Goal: Task Accomplishment & Management: Complete application form

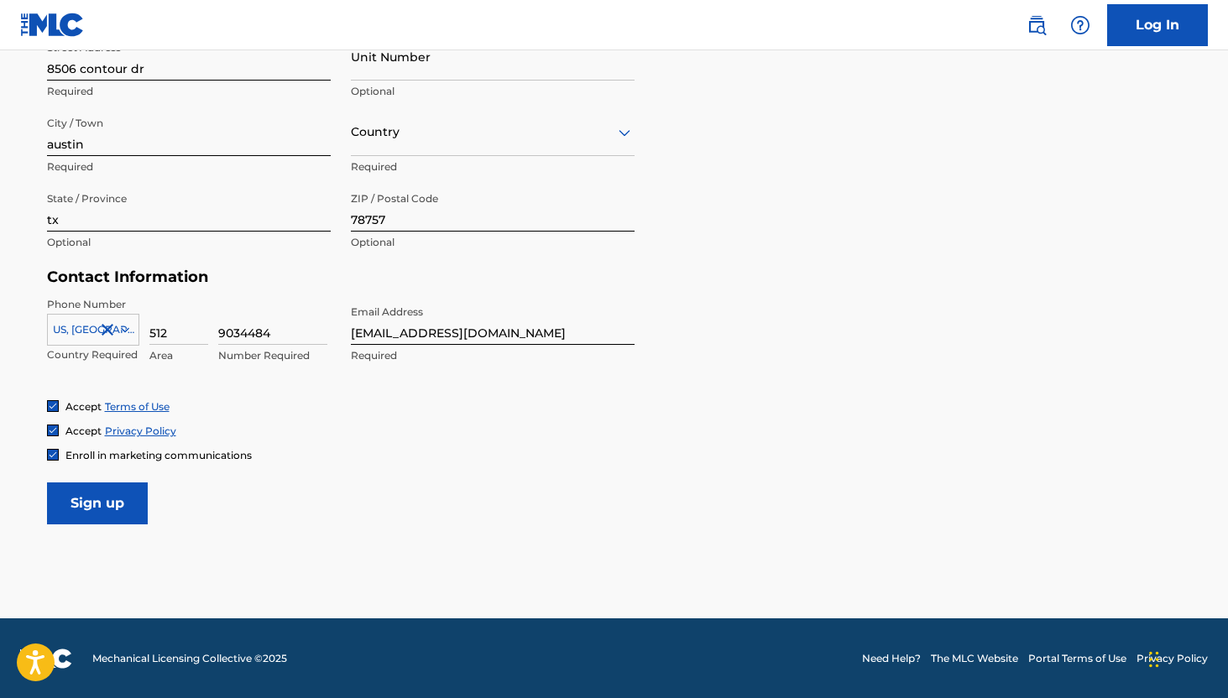
click at [106, 455] on span "Enroll in marketing communications" at bounding box center [158, 455] width 186 height 13
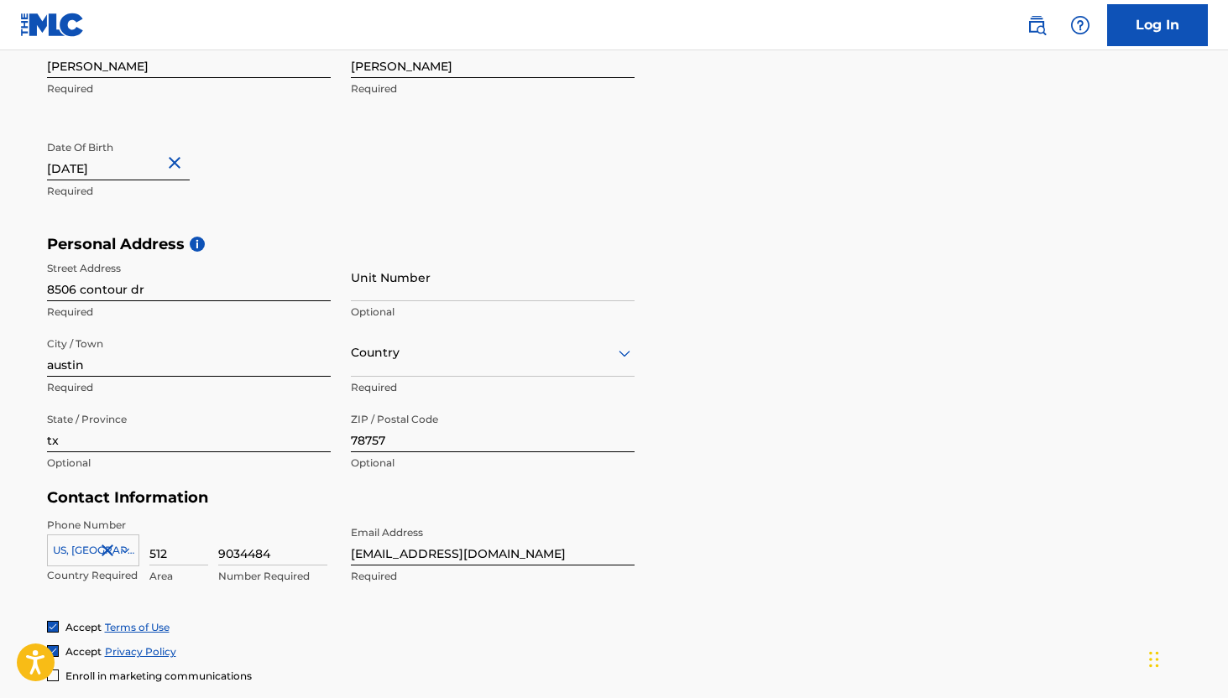
scroll to position [614, 0]
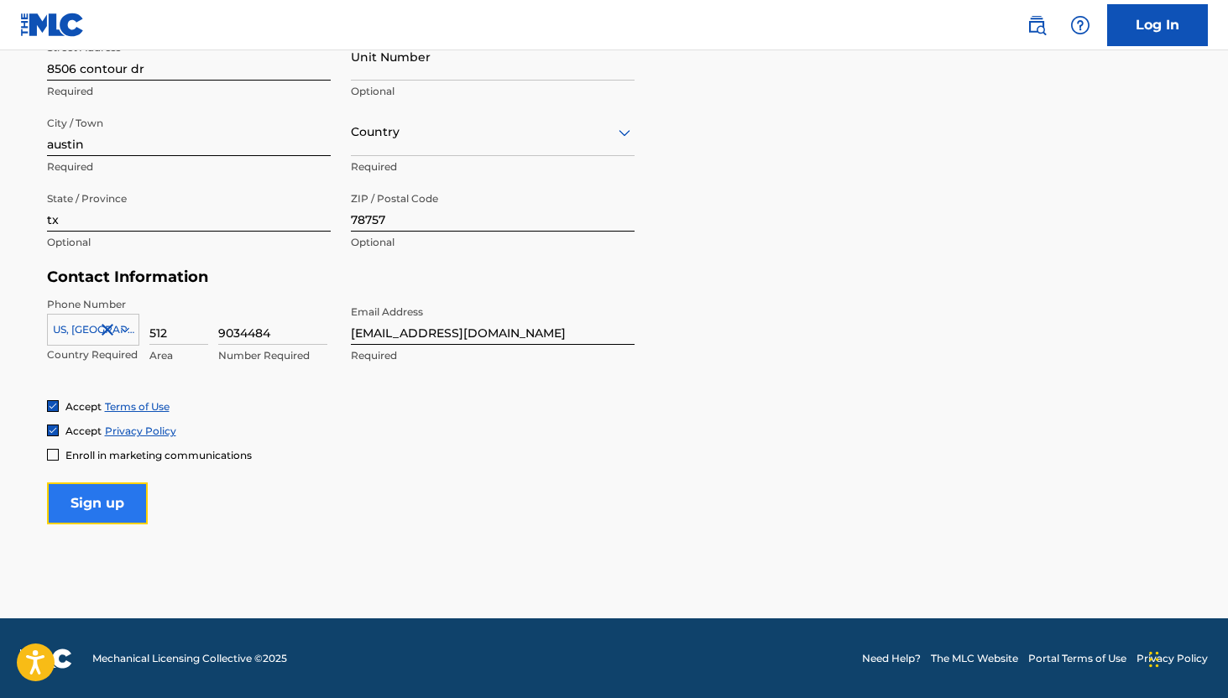
click at [109, 518] on input "Sign up" at bounding box center [97, 504] width 101 height 42
click at [445, 146] on div "Country" at bounding box center [493, 132] width 284 height 48
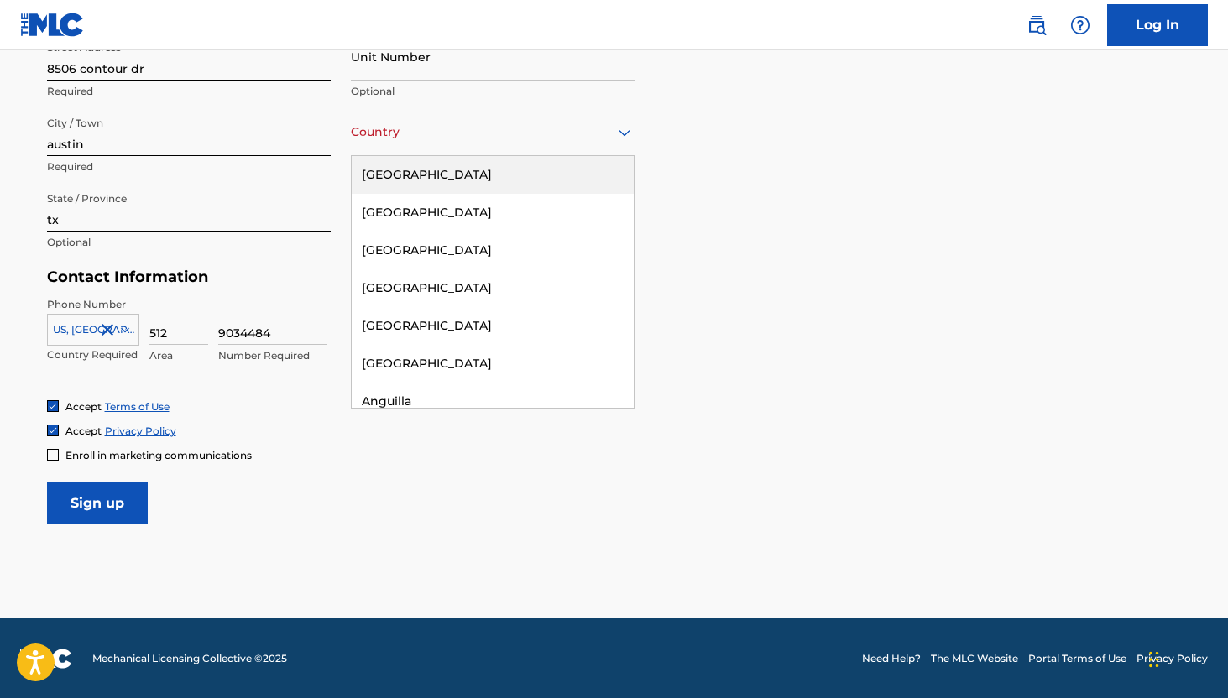
click at [442, 170] on div "United States" at bounding box center [493, 175] width 282 height 38
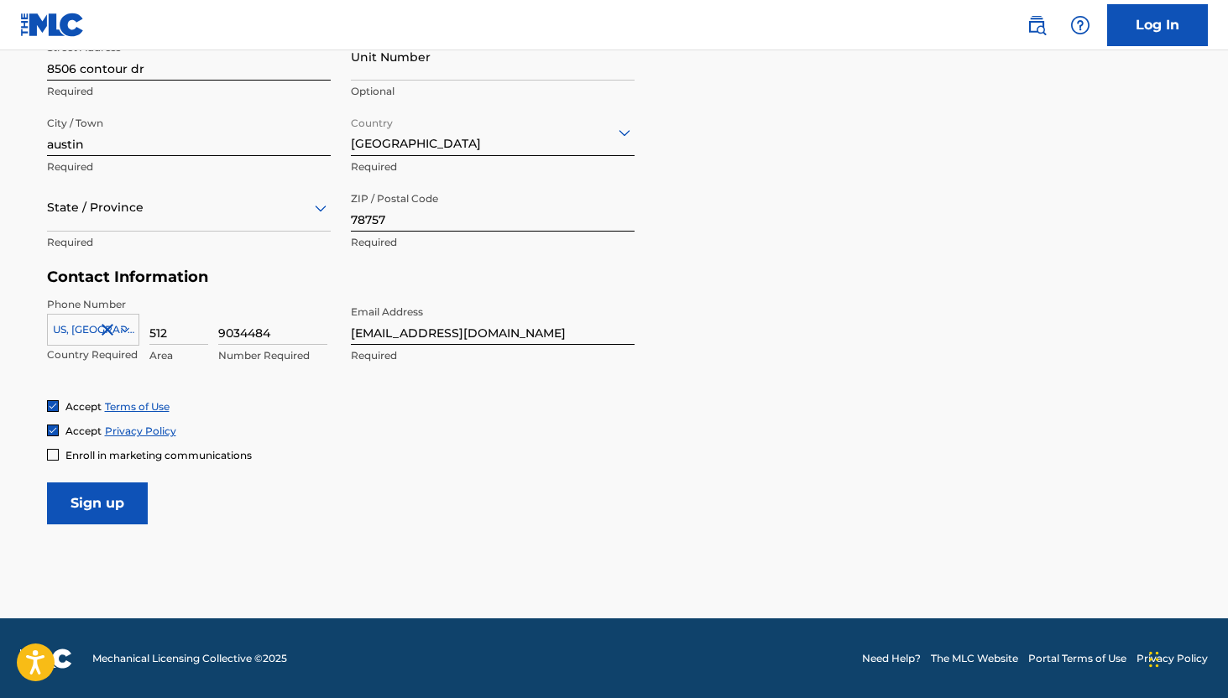
click at [191, 207] on div at bounding box center [189, 207] width 284 height 21
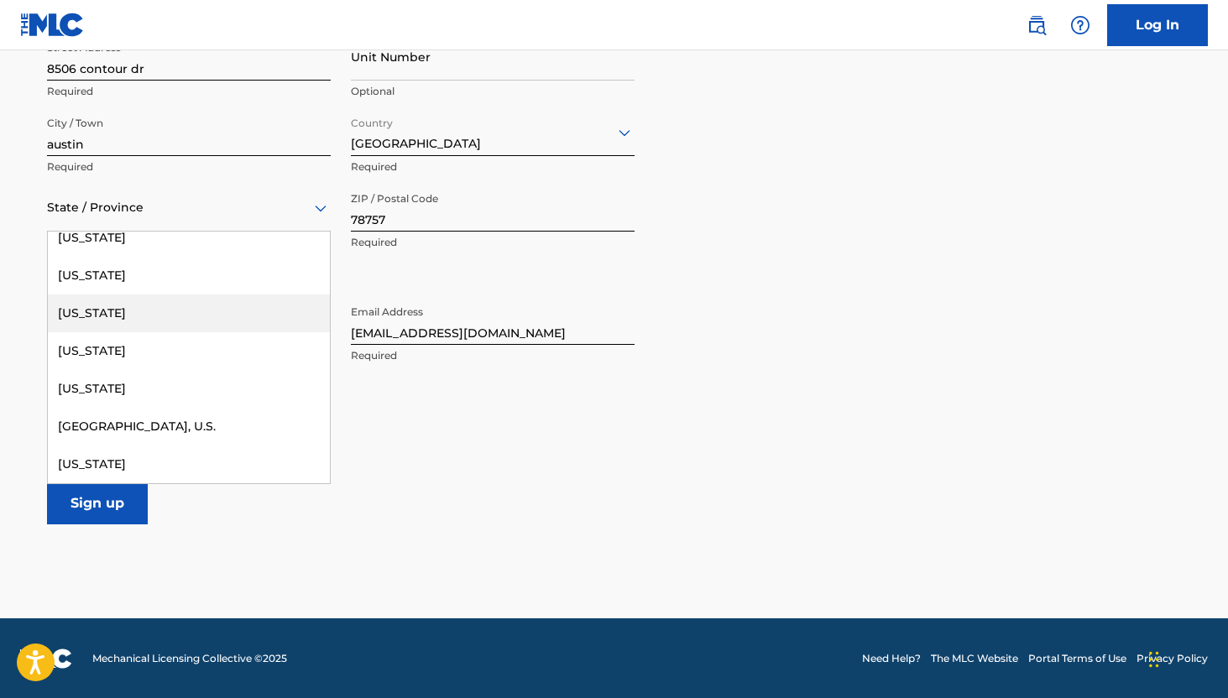
scroll to position [1730, 0]
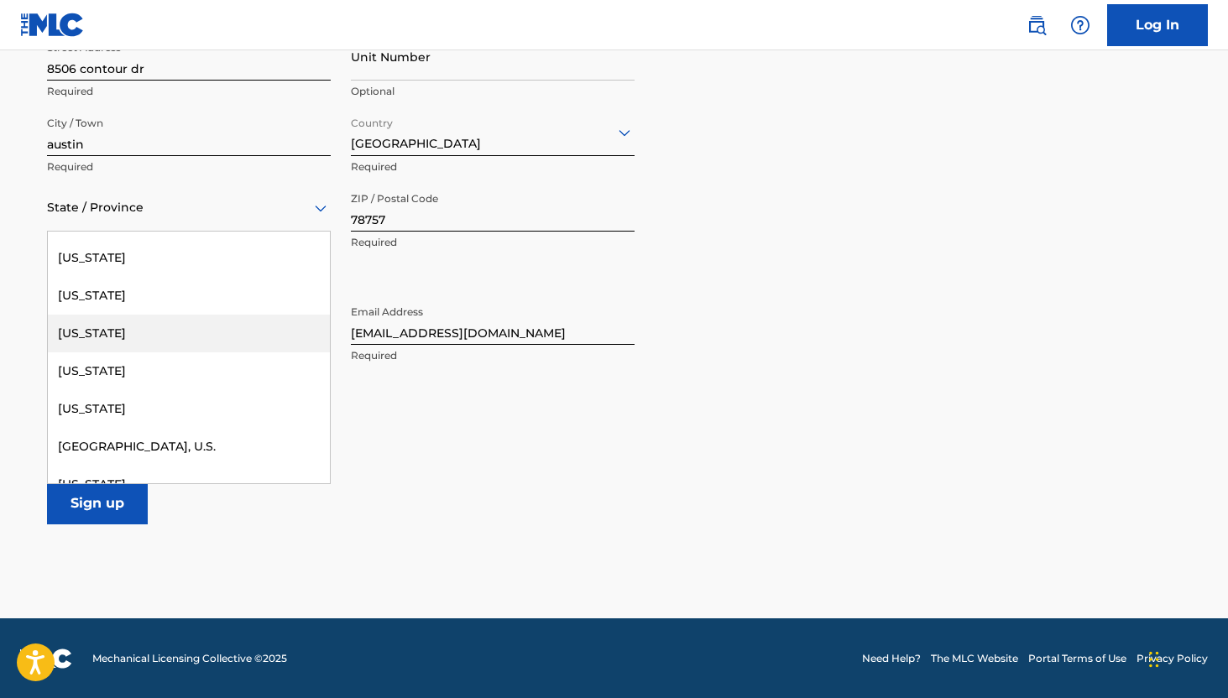
click at [157, 321] on div "Texas" at bounding box center [189, 334] width 282 height 38
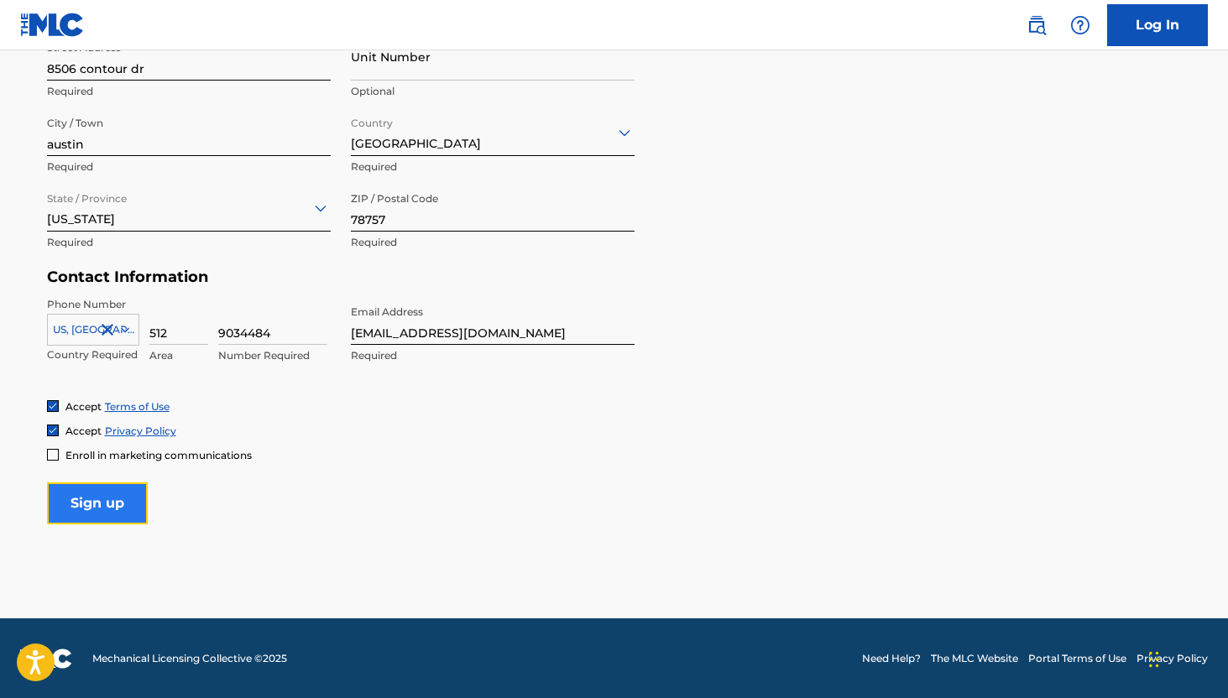
click at [116, 499] on input "Sign up" at bounding box center [97, 504] width 101 height 42
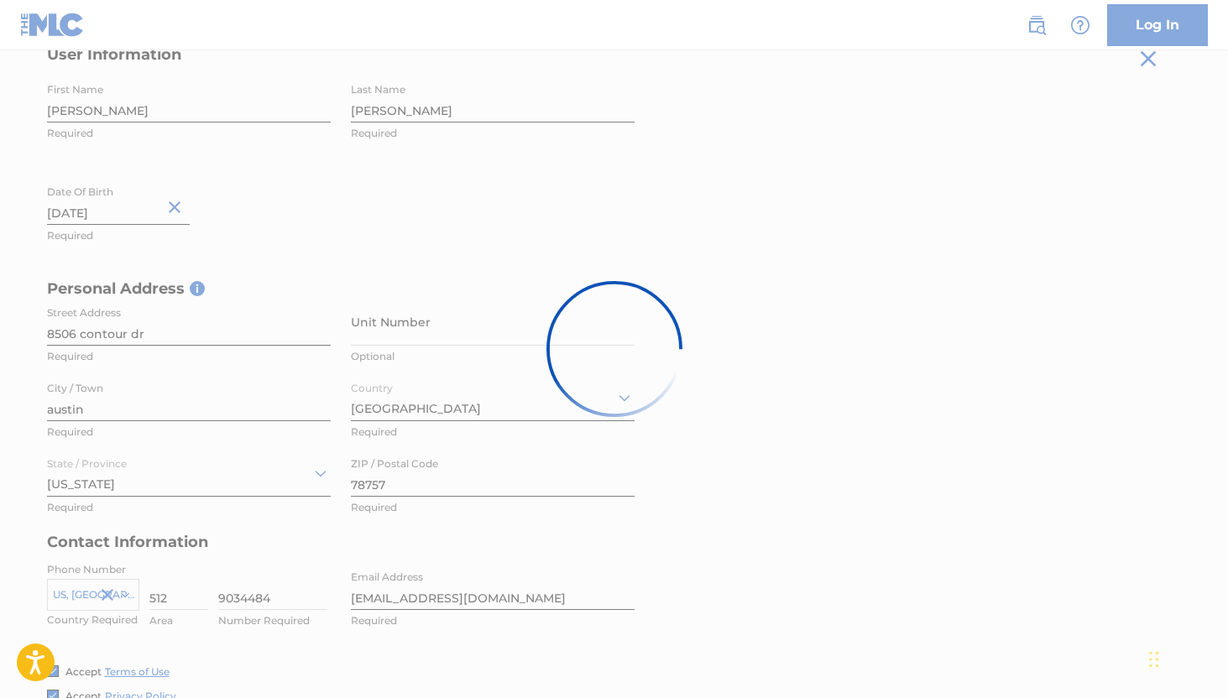
scroll to position [343, 0]
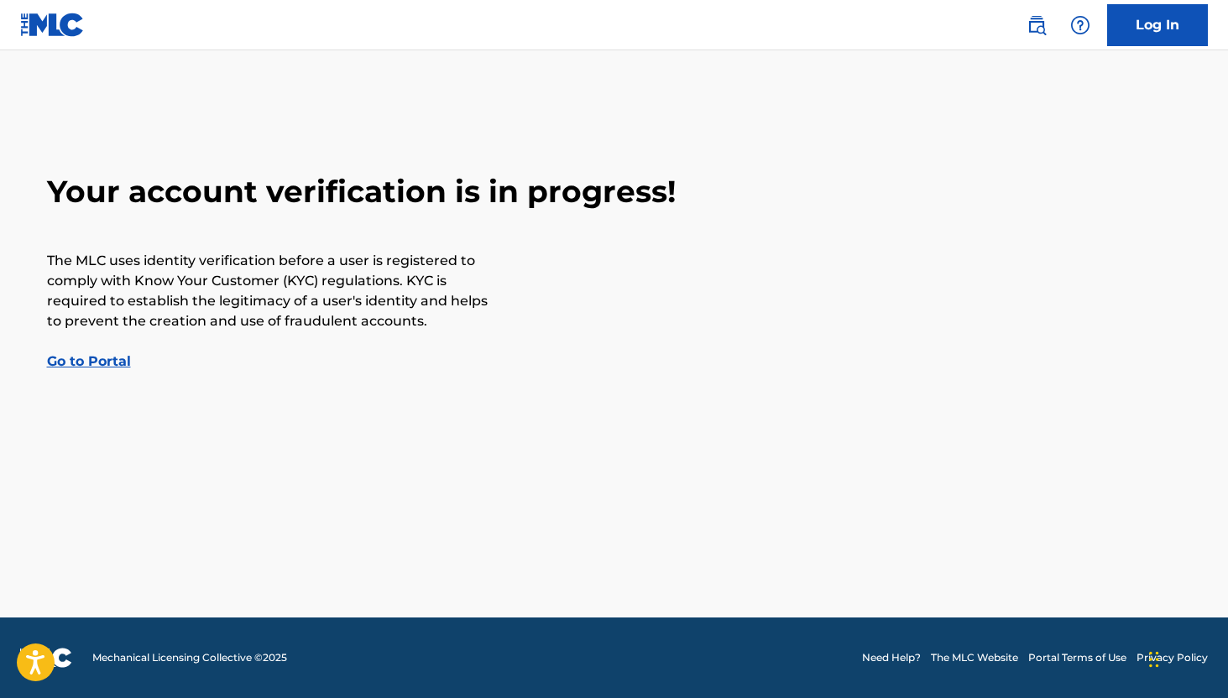
click at [112, 362] on link "Go to Portal" at bounding box center [89, 361] width 84 height 16
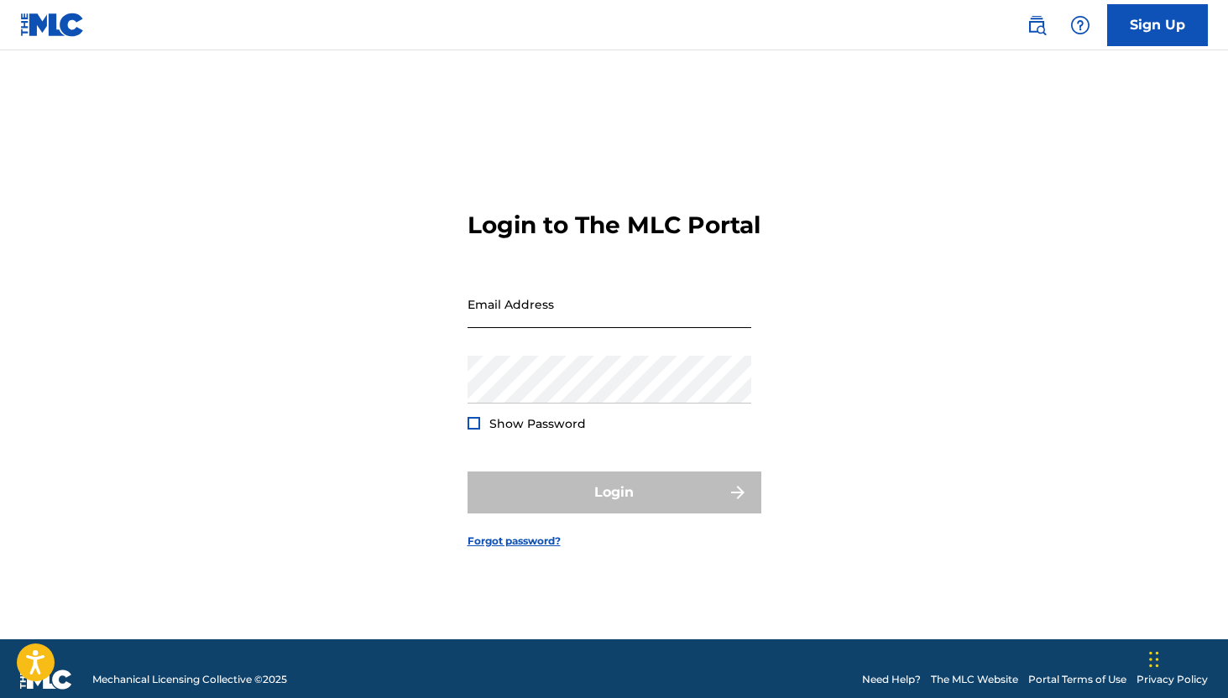
click at [525, 326] on input "Email Address" at bounding box center [610, 304] width 284 height 48
type input "[EMAIL_ADDRESS][DOMAIN_NAME]"
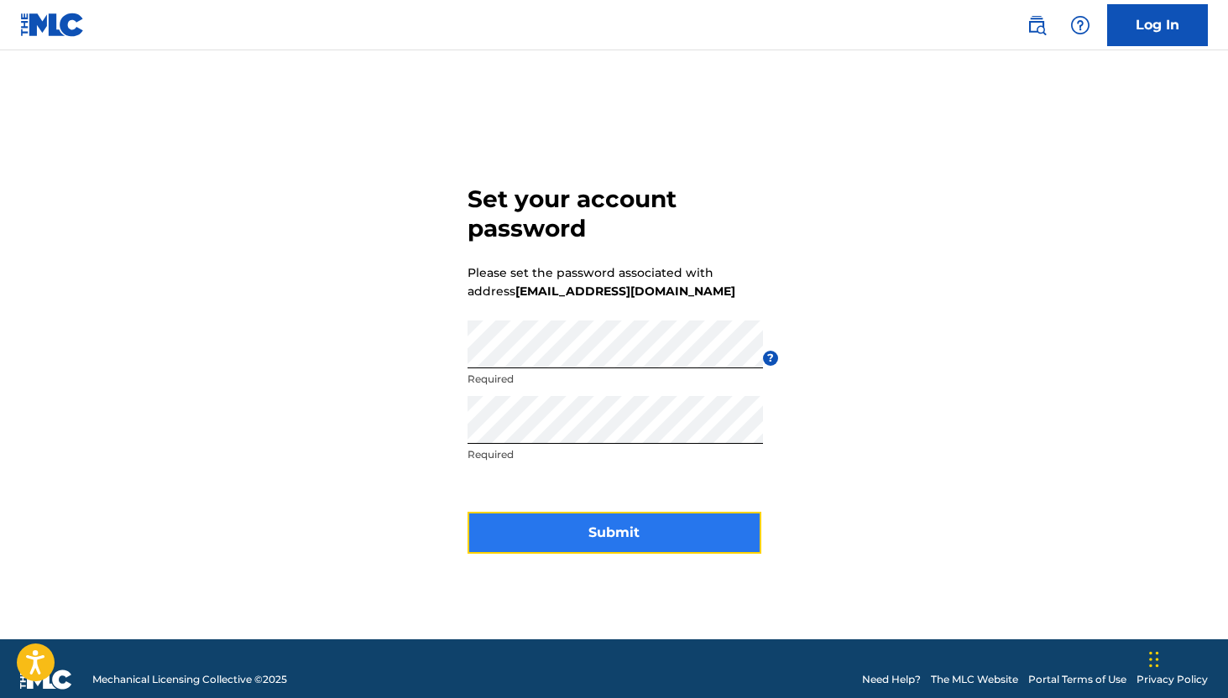
click at [533, 537] on button "Submit" at bounding box center [615, 533] width 294 height 42
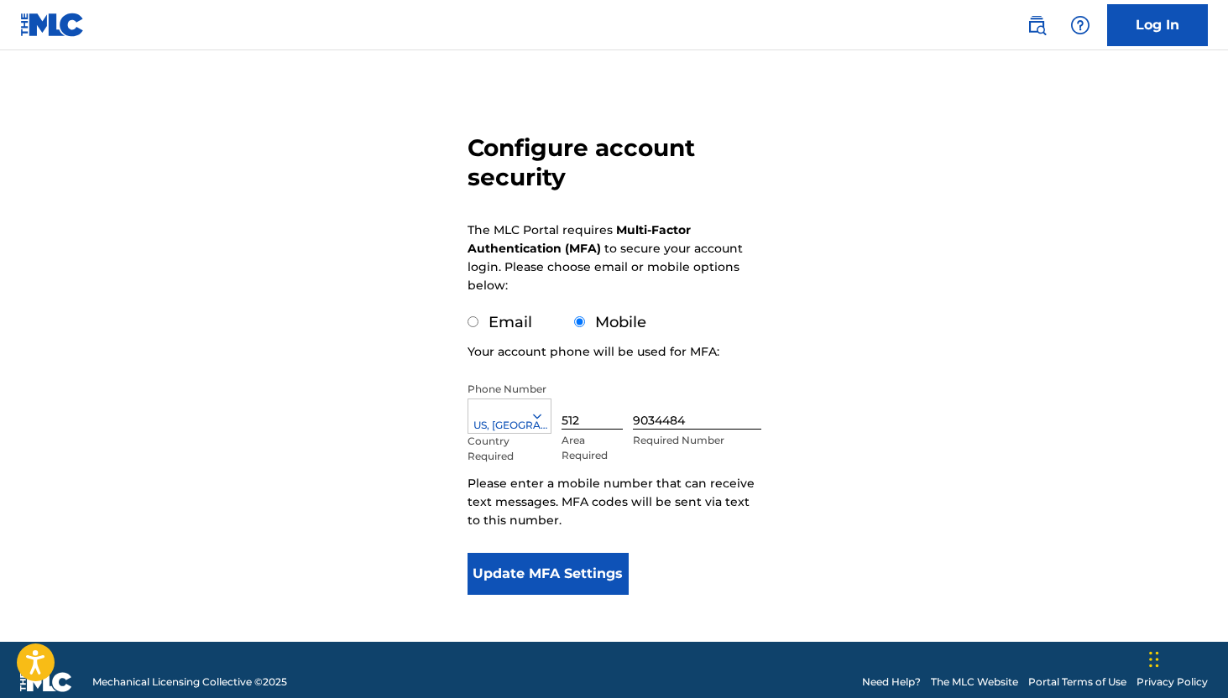
scroll to position [109, 0]
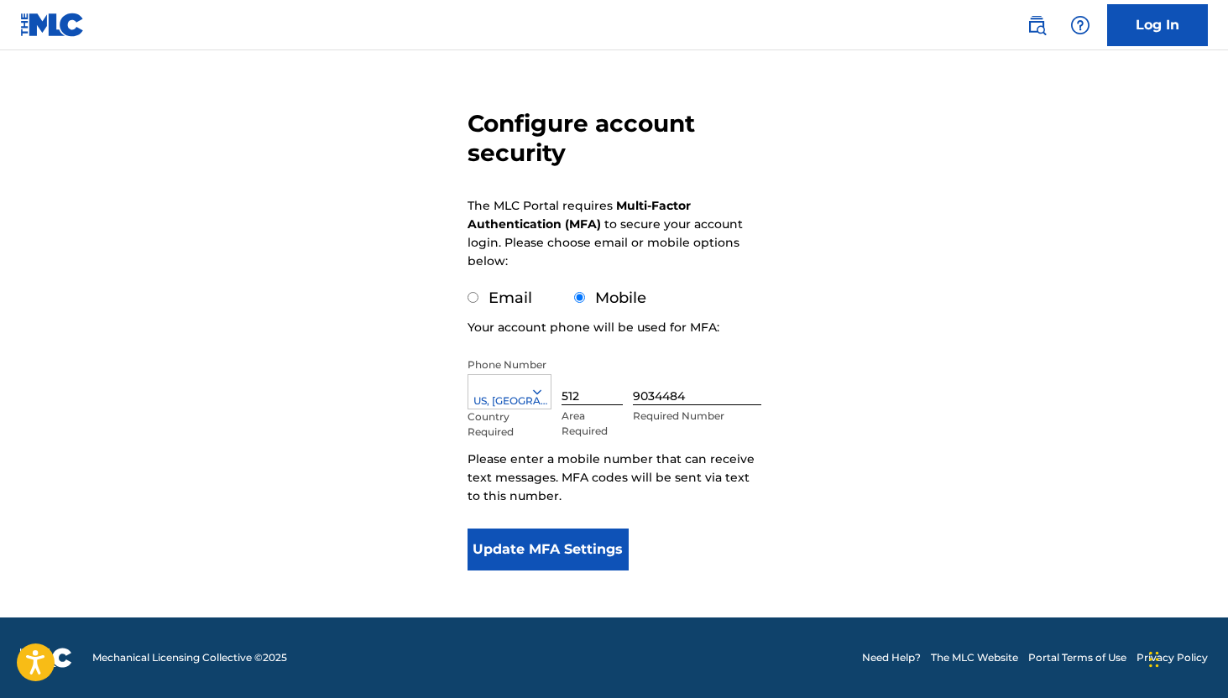
click at [520, 304] on label "Email" at bounding box center [510, 298] width 44 height 18
click at [478, 303] on input "Email" at bounding box center [473, 297] width 11 height 11
radio input "true"
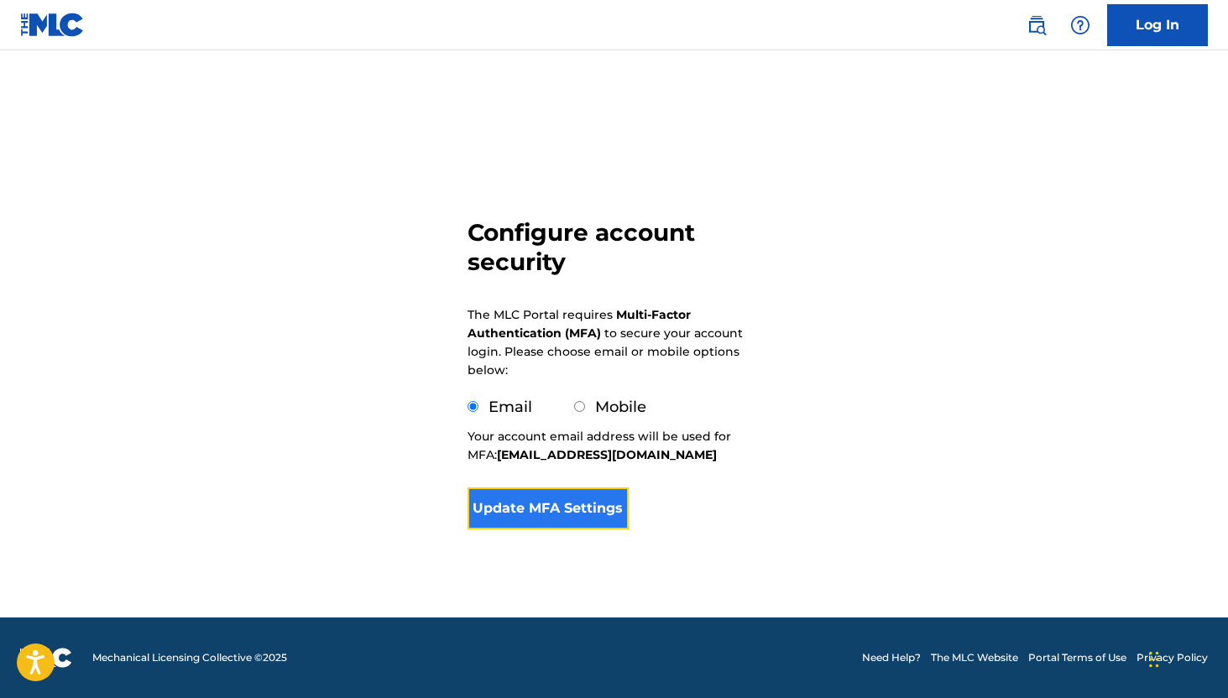
click at [547, 506] on button "Update MFA Settings" at bounding box center [549, 509] width 162 height 42
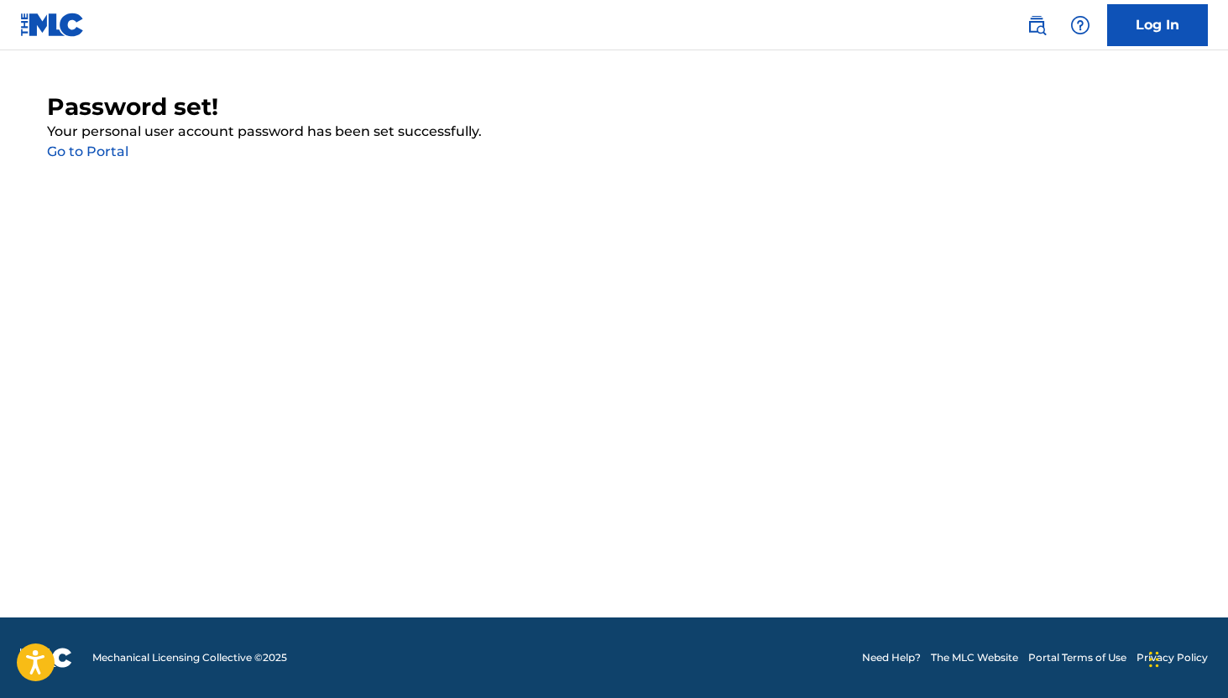
click at [111, 151] on link "Go to Portal" at bounding box center [87, 152] width 81 height 16
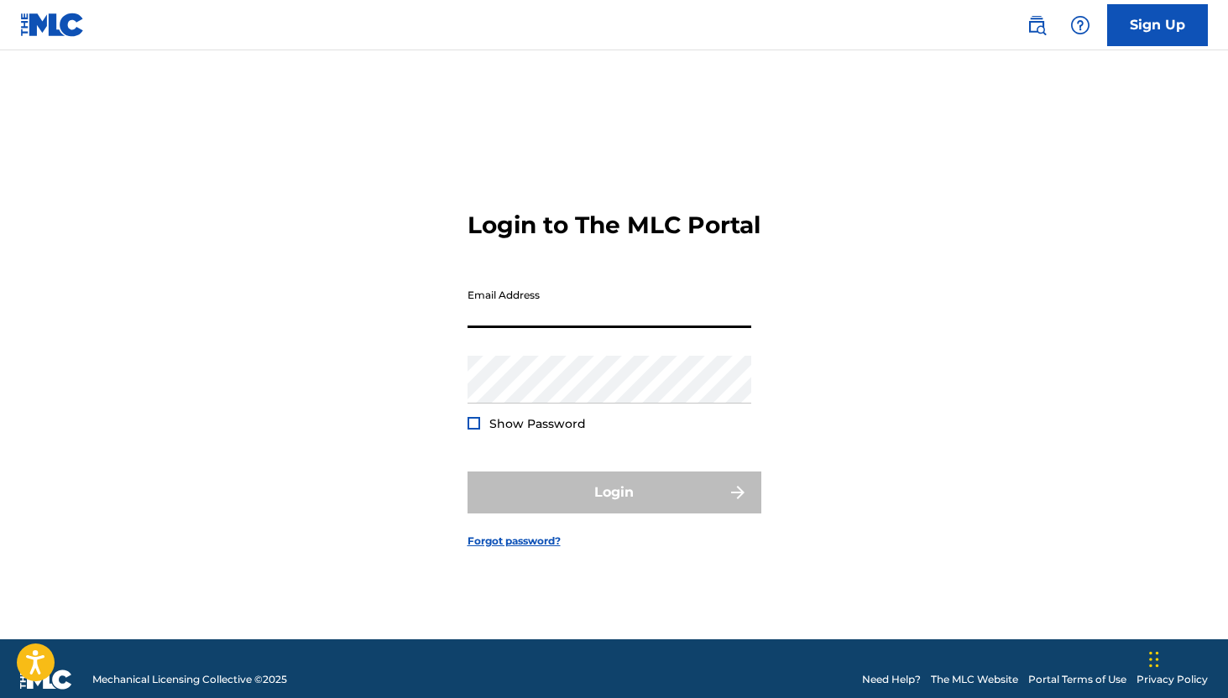
click at [498, 328] on input "Email Address" at bounding box center [610, 304] width 284 height 48
type input "[EMAIL_ADDRESS][DOMAIN_NAME]"
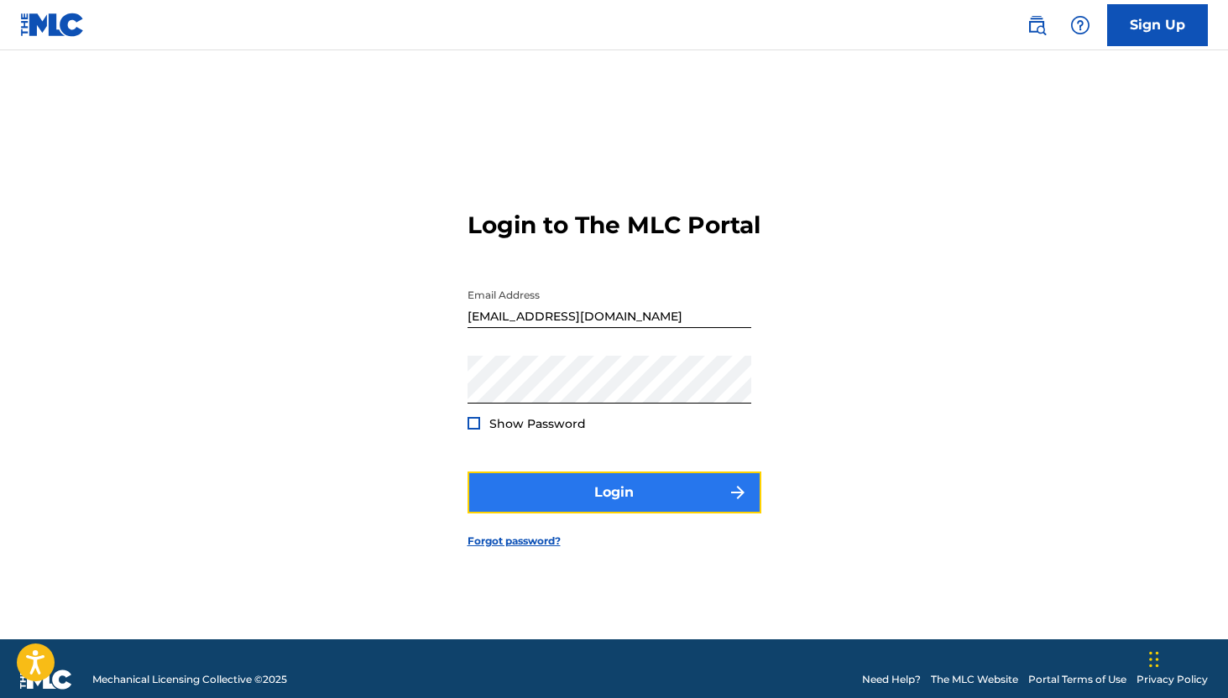
click at [574, 485] on button "Login" at bounding box center [615, 493] width 294 height 42
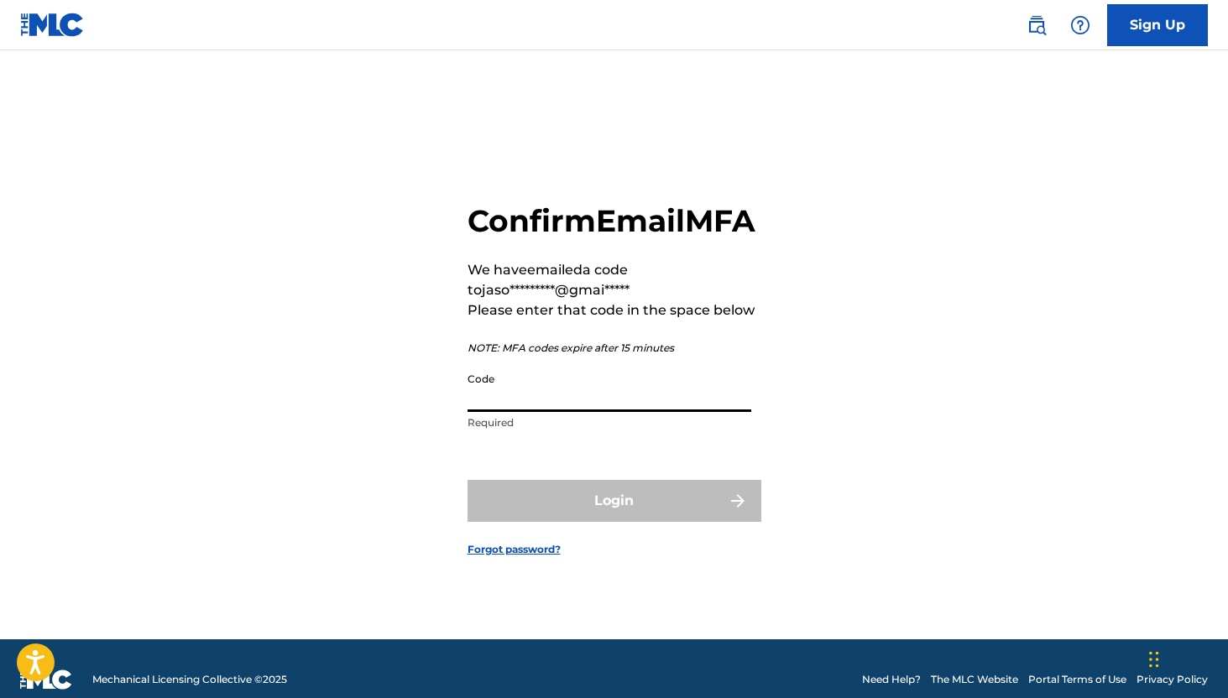
click at [580, 412] on input "Code" at bounding box center [610, 388] width 284 height 48
paste input "010948"
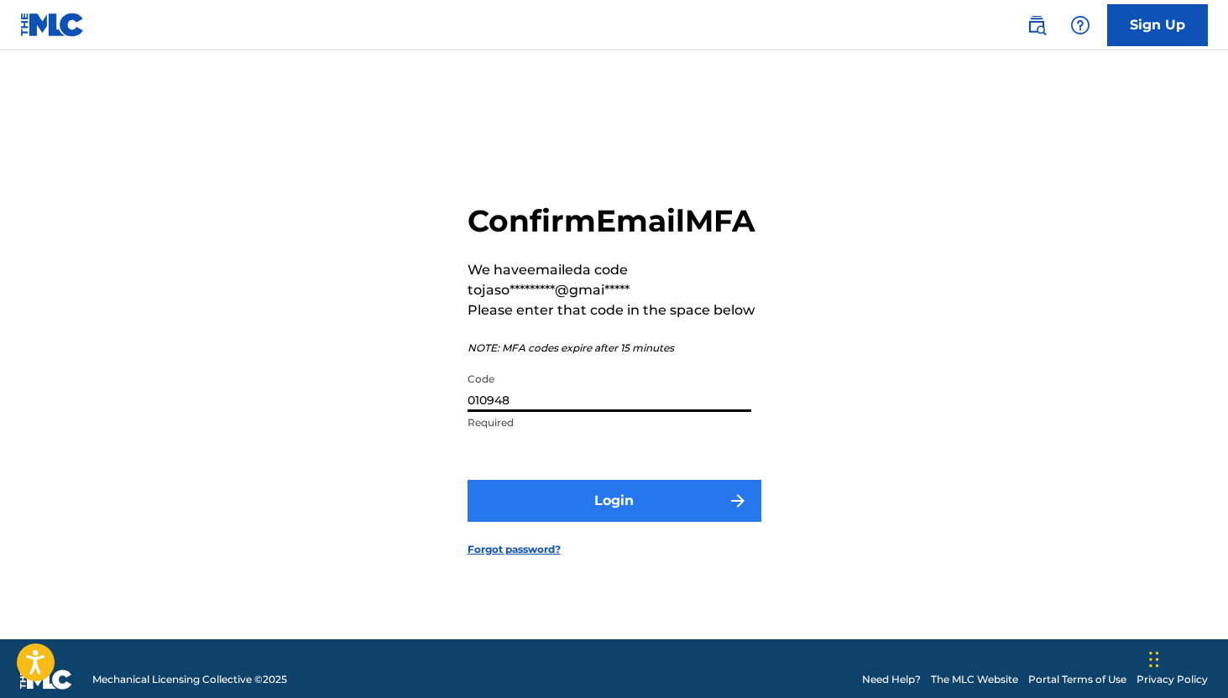
type input "010948"
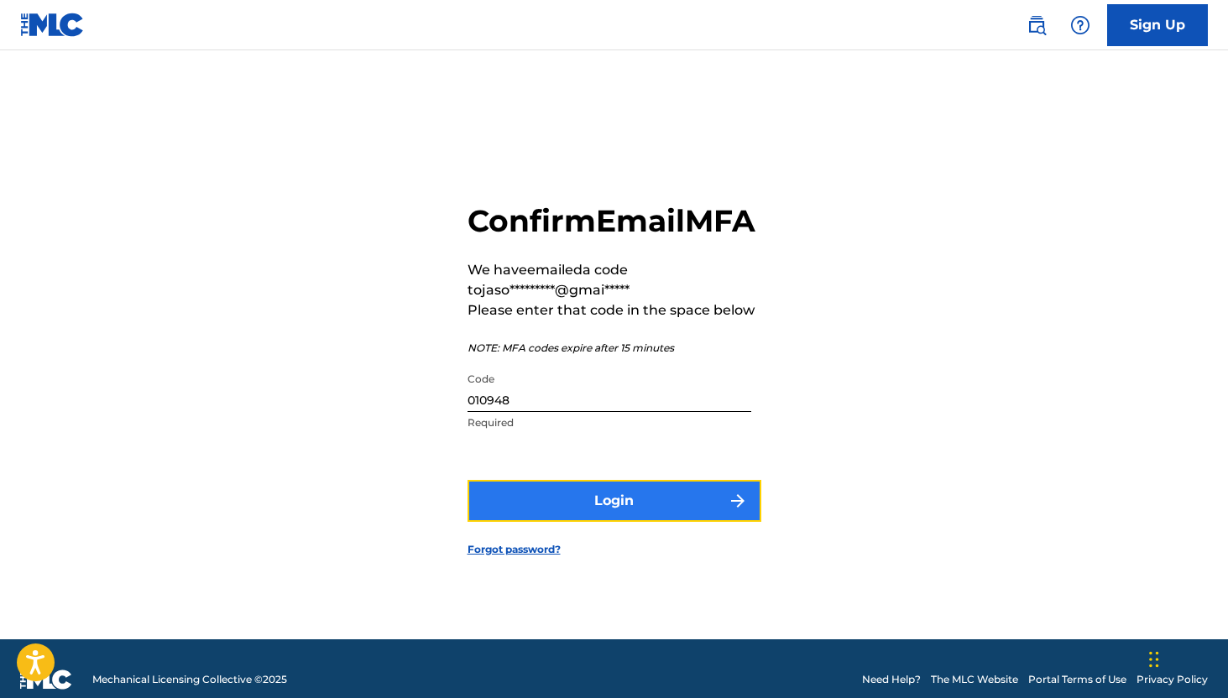
click at [612, 522] on button "Login" at bounding box center [615, 501] width 294 height 42
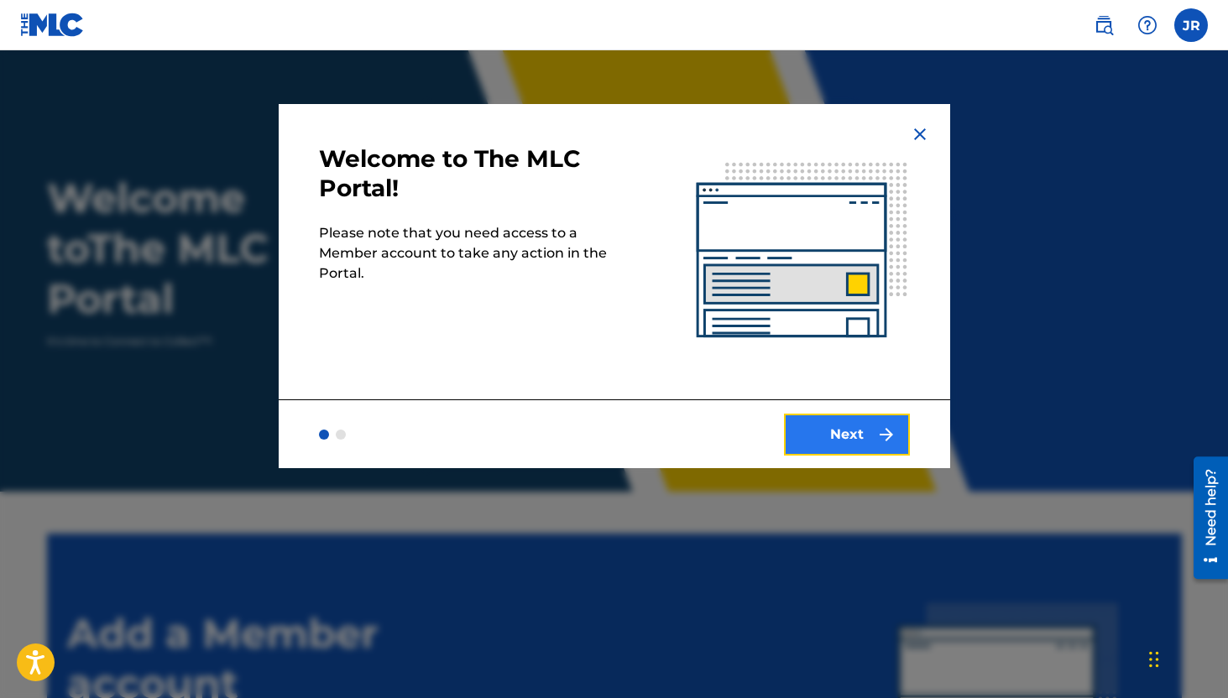
click at [835, 433] on button "Next" at bounding box center [847, 435] width 126 height 42
click at [823, 432] on button "Next" at bounding box center [847, 435] width 126 height 42
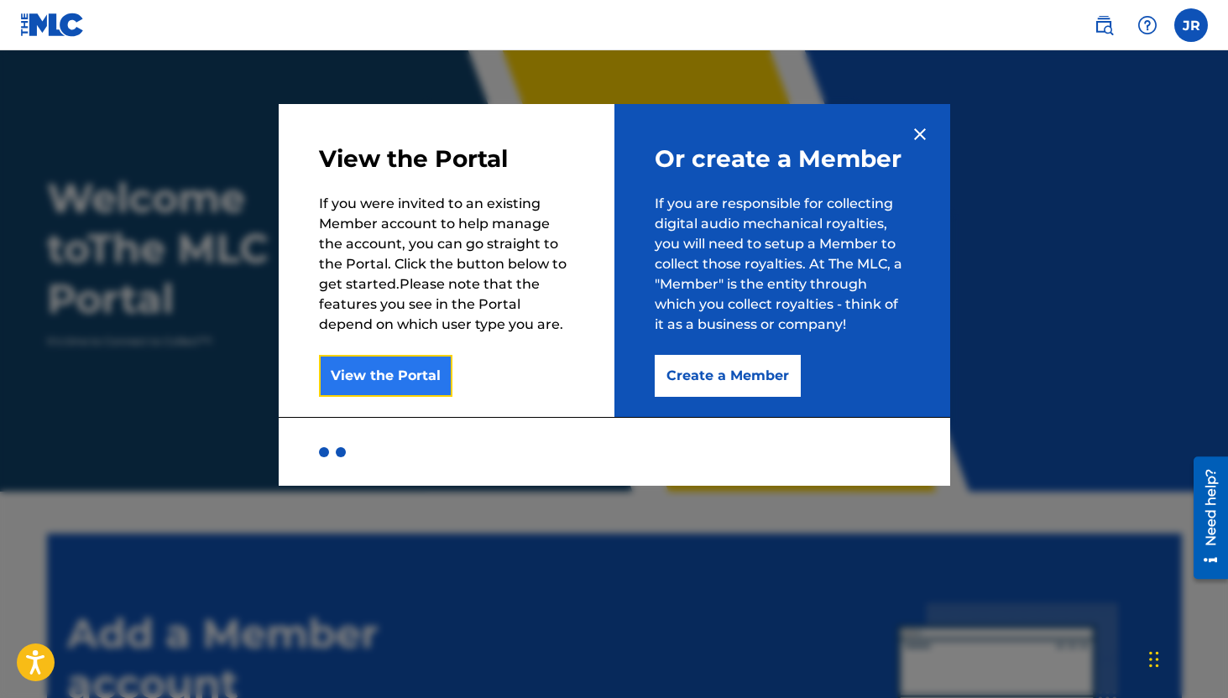
click at [432, 377] on button "View the Portal" at bounding box center [385, 376] width 133 height 42
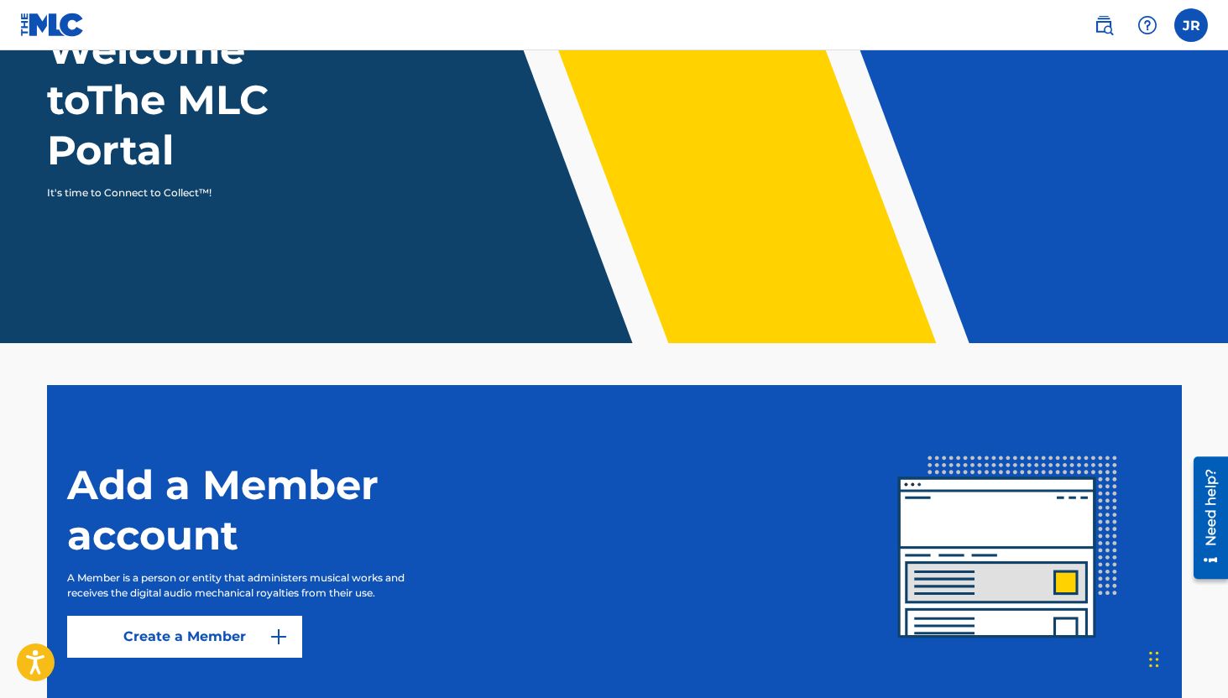
scroll to position [264, 0]
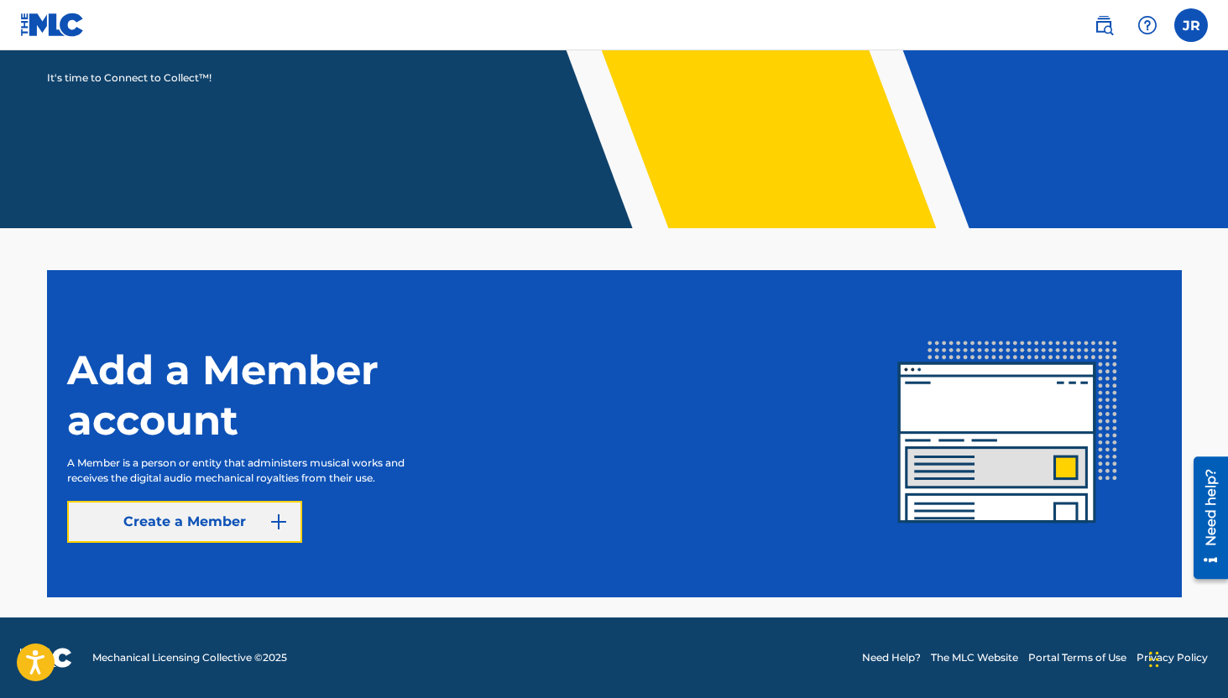
click at [214, 524] on link "Create a Member" at bounding box center [184, 522] width 235 height 42
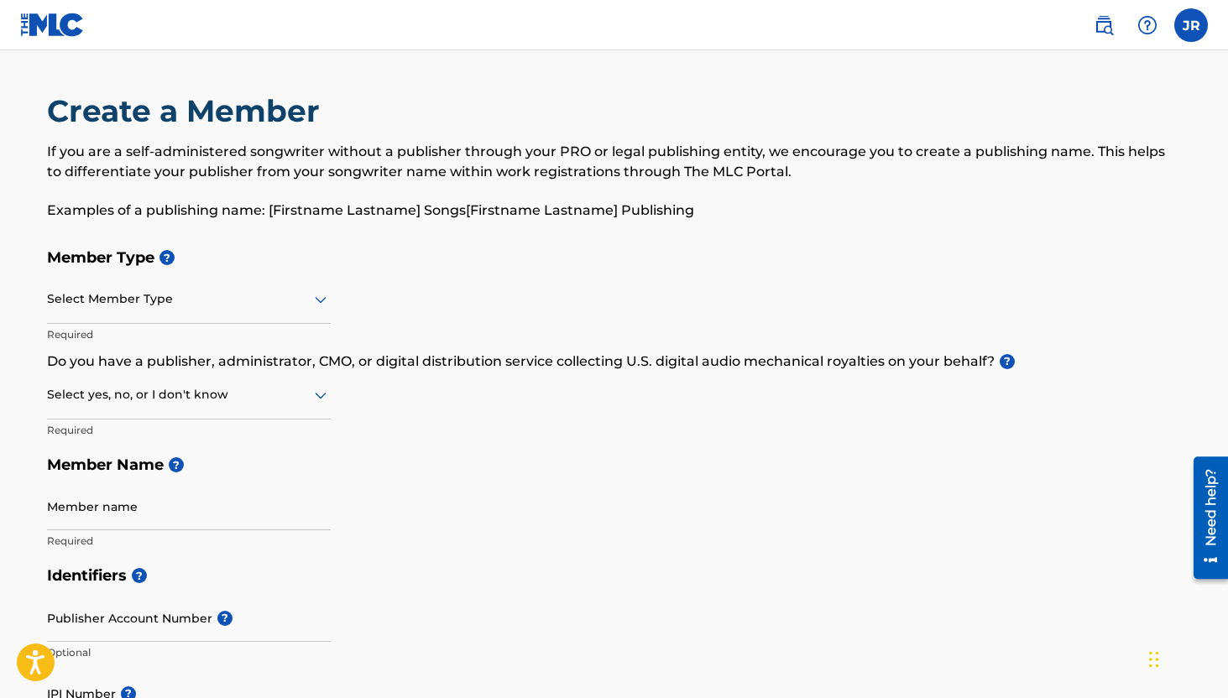
click at [228, 320] on div "Select Member Type" at bounding box center [189, 300] width 284 height 48
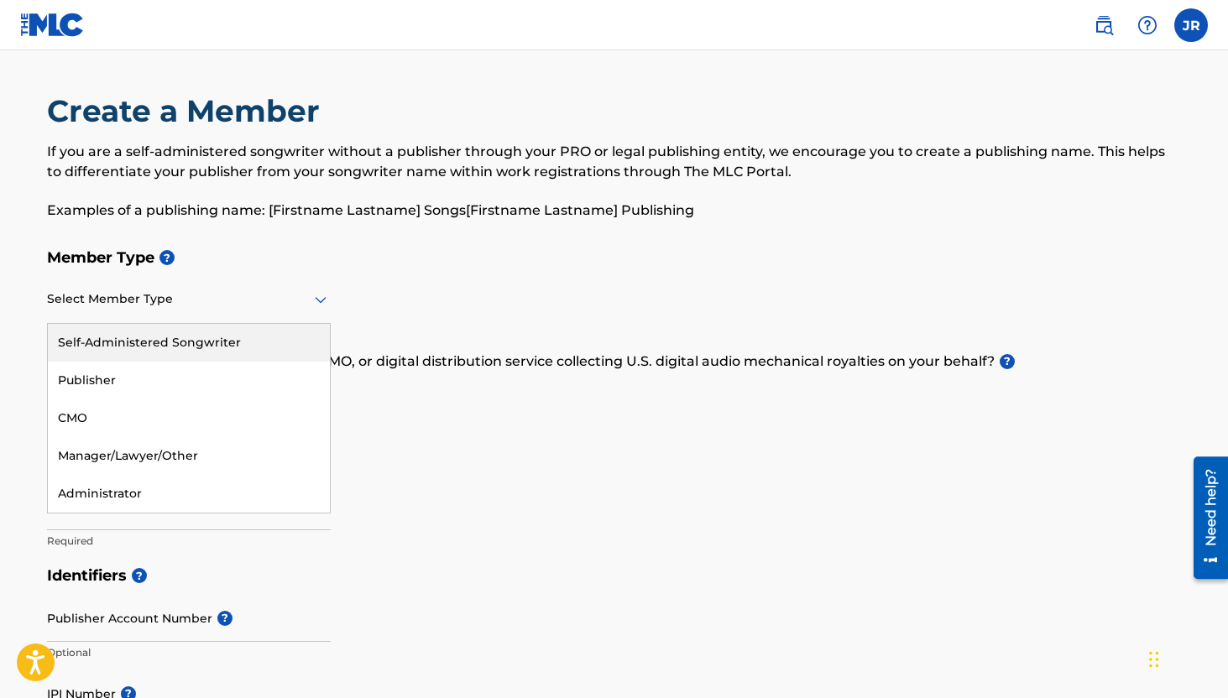
click at [219, 348] on div "Self-Administered Songwriter" at bounding box center [189, 343] width 282 height 38
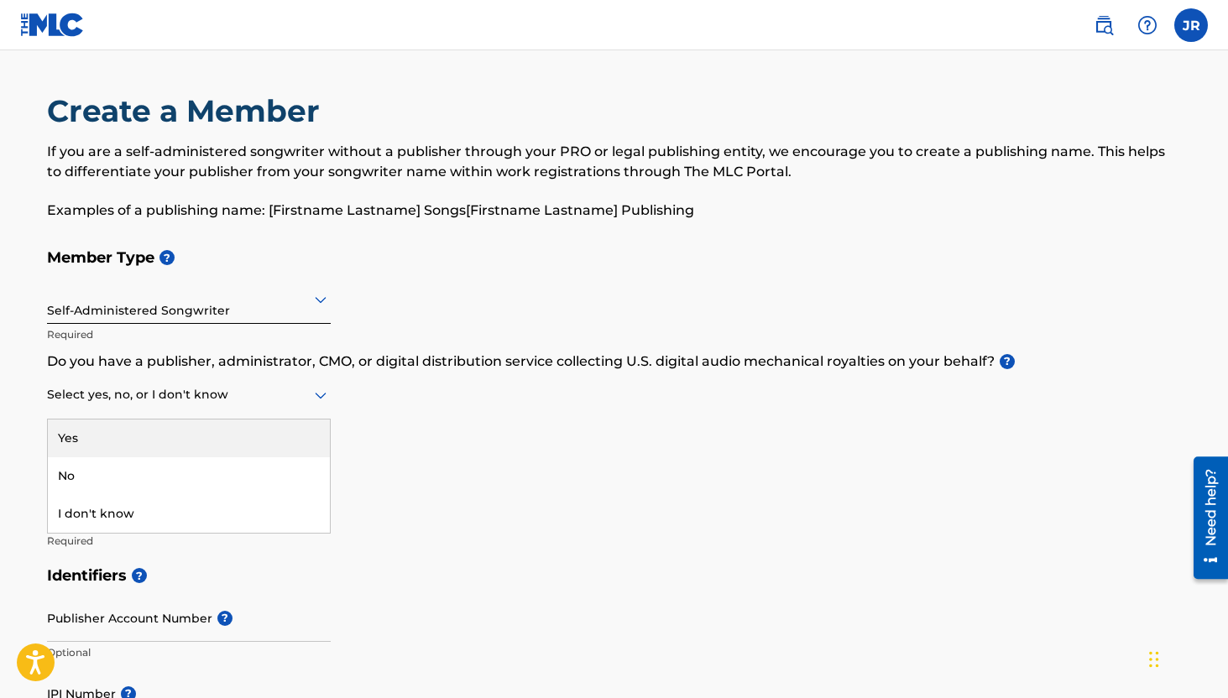
click at [207, 397] on div at bounding box center [189, 394] width 284 height 21
click at [193, 441] on div "Yes" at bounding box center [189, 439] width 282 height 38
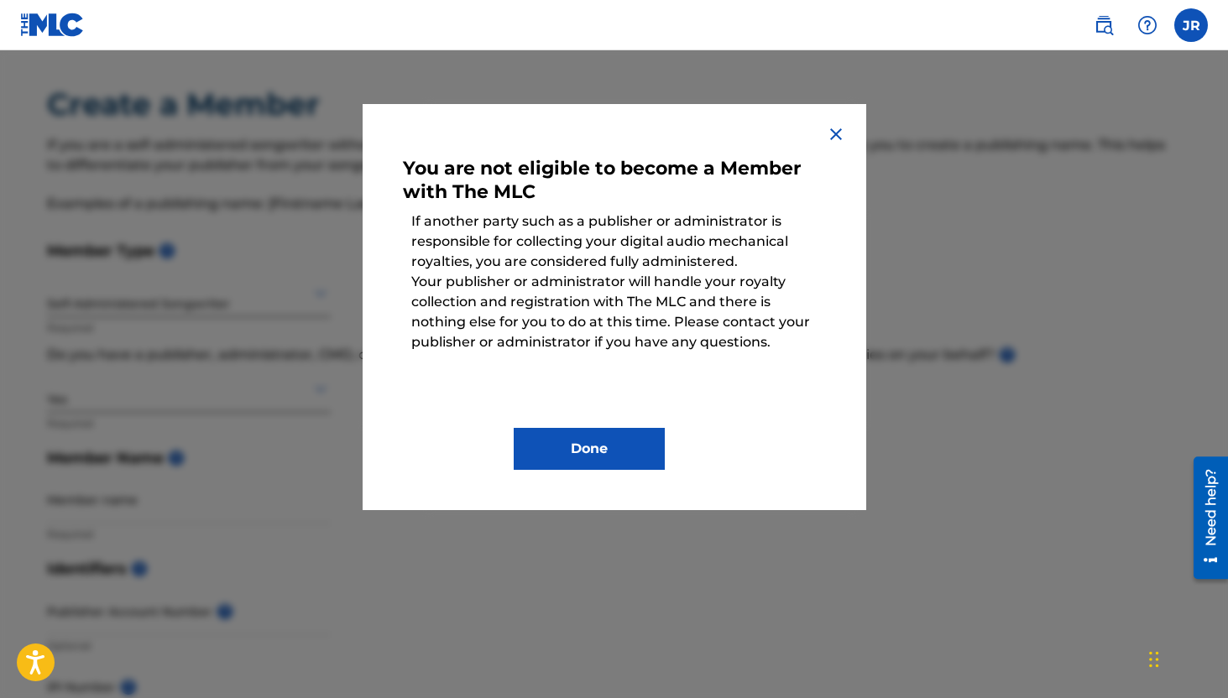
scroll to position [23, 0]
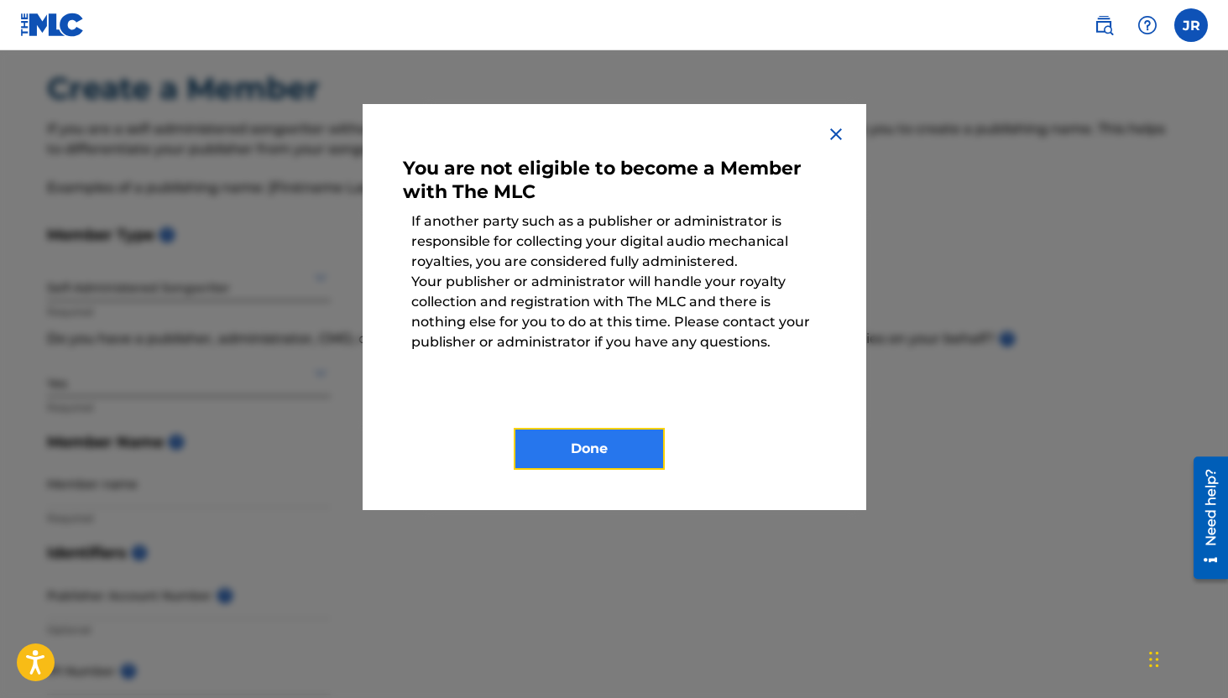
click at [614, 467] on button "Done" at bounding box center [589, 449] width 151 height 42
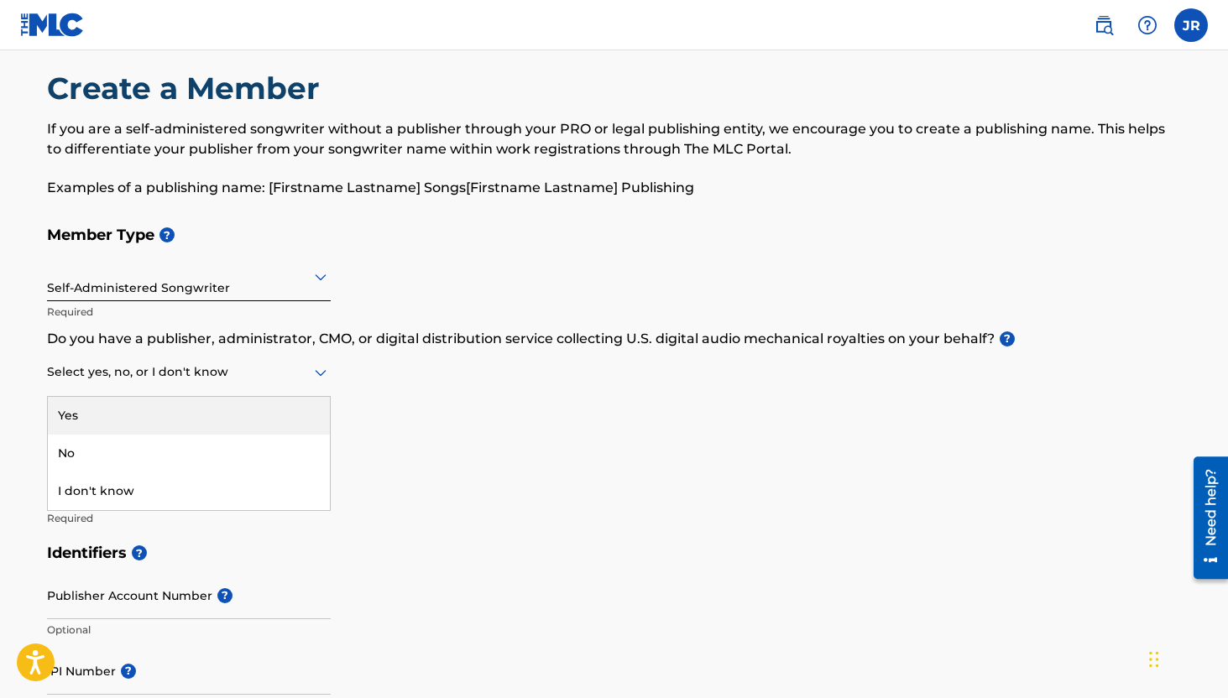
click at [233, 368] on div at bounding box center [189, 372] width 284 height 21
click at [222, 421] on div "Yes" at bounding box center [189, 416] width 282 height 38
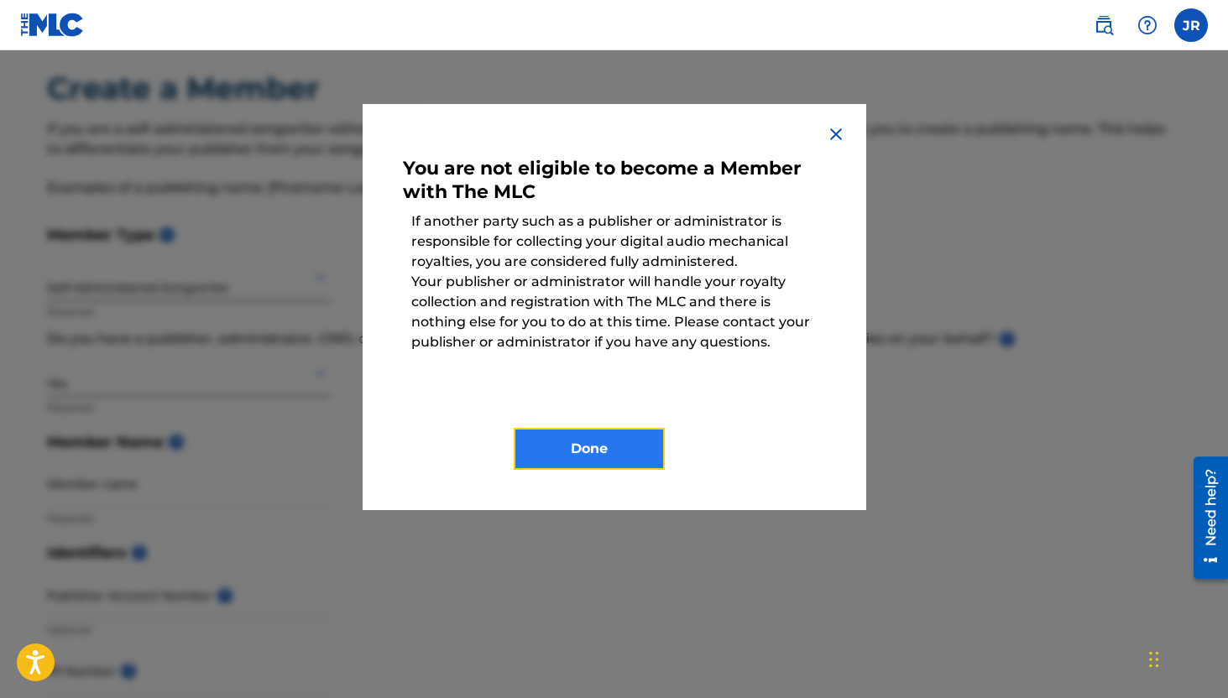
click at [576, 436] on button "Done" at bounding box center [589, 449] width 151 height 42
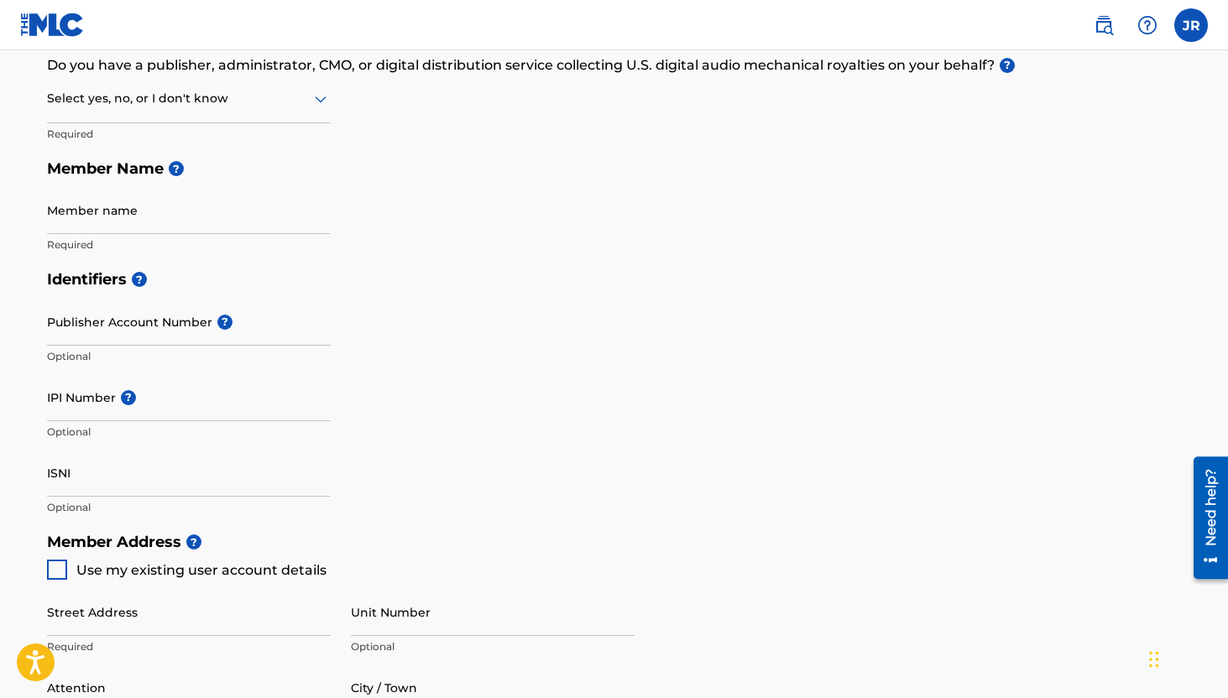
scroll to position [293, 0]
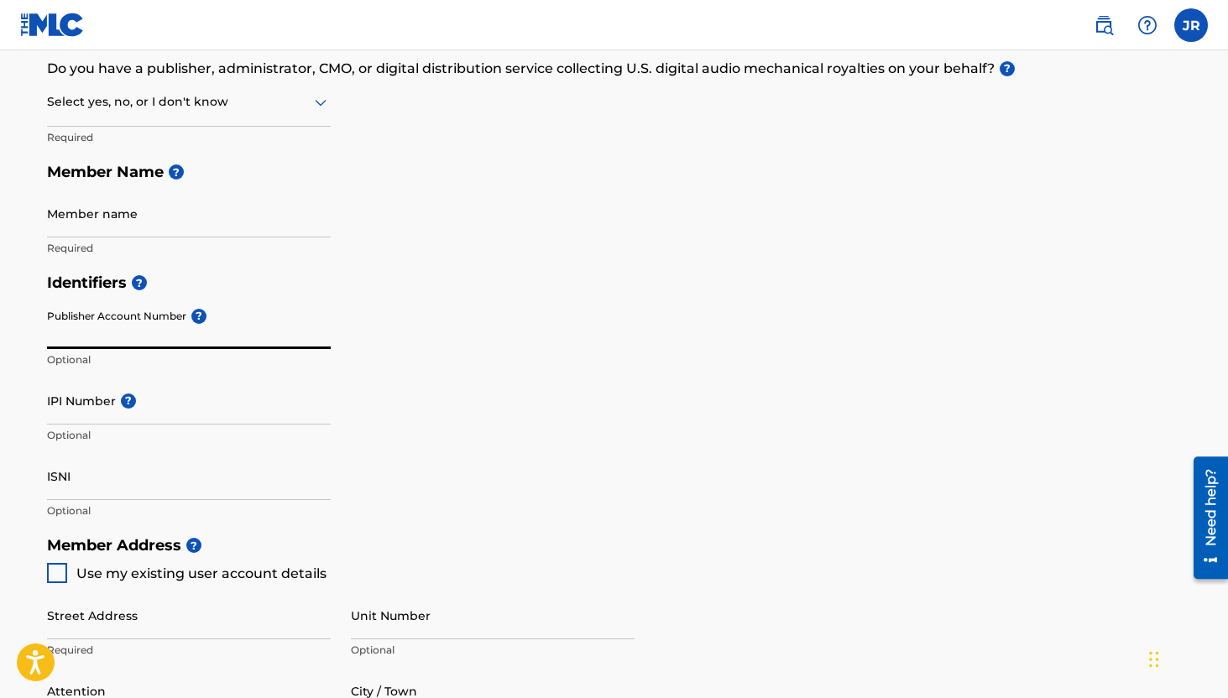
click at [273, 325] on input "Publisher Account Number ?" at bounding box center [189, 325] width 284 height 48
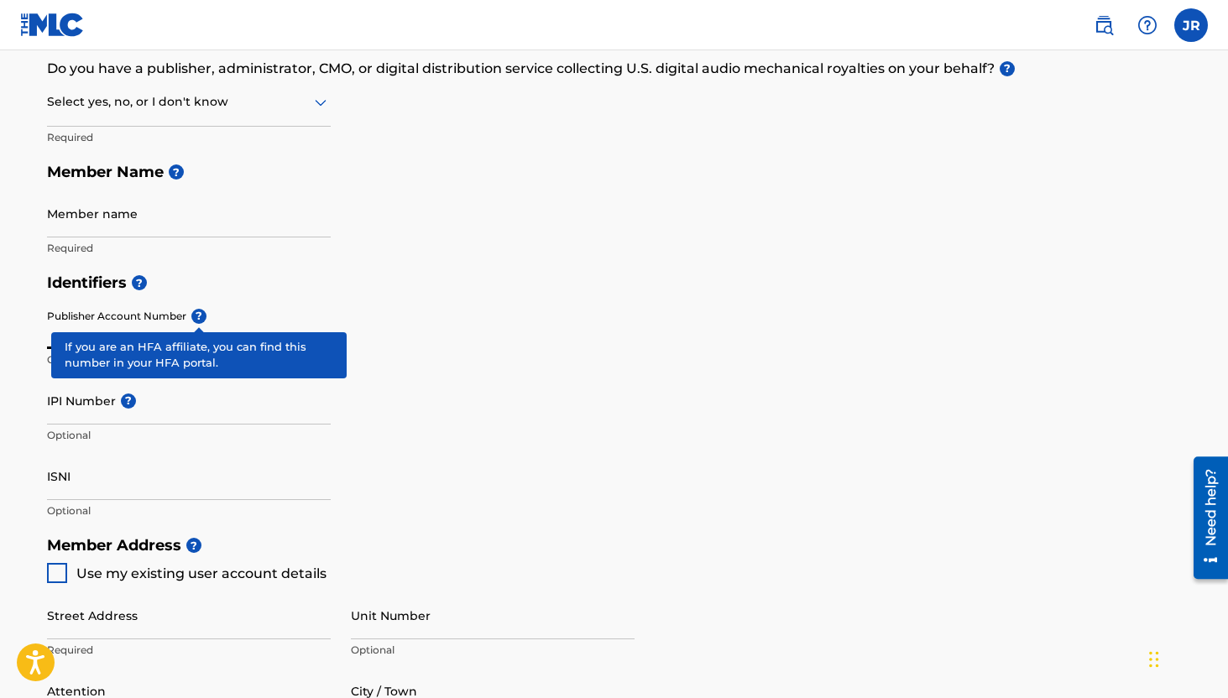
click at [203, 316] on div "Publisher Account Number ? Optional" at bounding box center [189, 339] width 284 height 76
